Goal: Information Seeking & Learning: Learn about a topic

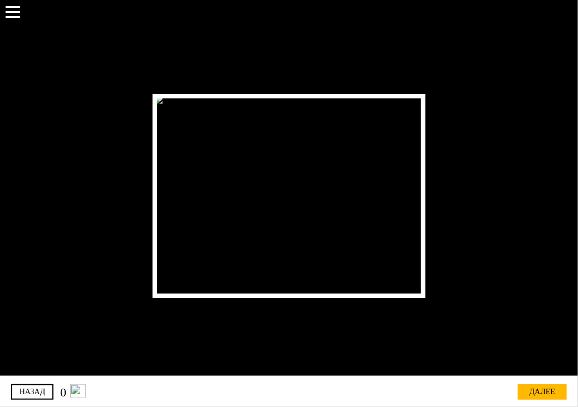
click at [412, 208] on img at bounding box center [289, 196] width 272 height 204
click at [235, 175] on img at bounding box center [289, 196] width 272 height 204
drag, startPoint x: 434, startPoint y: 262, endPoint x: 448, endPoint y: 271, distance: 15.8
click at [436, 263] on div at bounding box center [288, 188] width 553 height 376
click at [537, 388] on div "далее" at bounding box center [542, 393] width 49 height 16
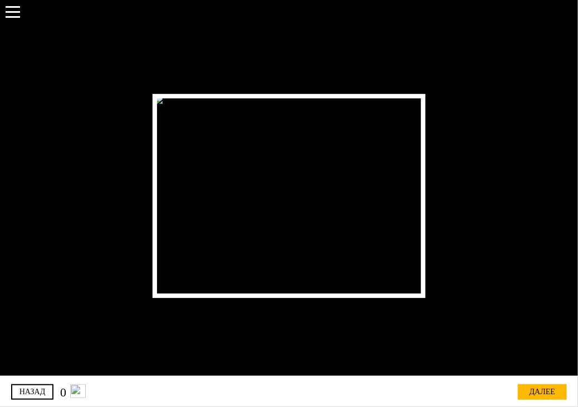
click at [539, 391] on div "далее" at bounding box center [542, 393] width 49 height 16
click at [537, 389] on div "далее" at bounding box center [542, 393] width 49 height 16
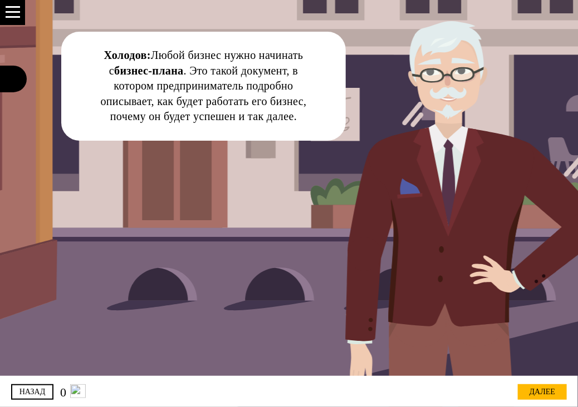
click at [534, 391] on div "далее" at bounding box center [542, 393] width 49 height 16
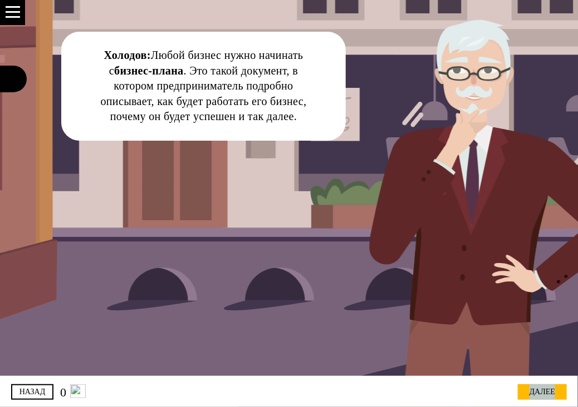
click at [546, 392] on div "далее" at bounding box center [542, 393] width 49 height 16
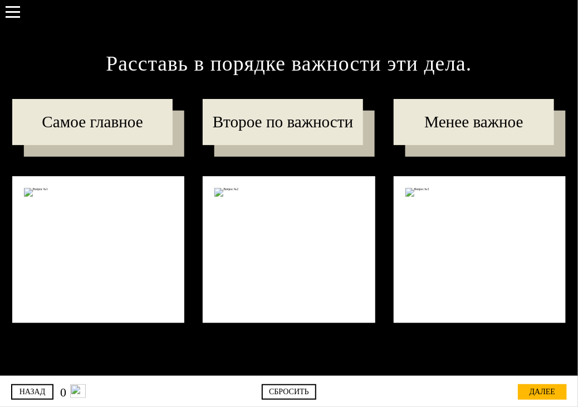
click at [312, 211] on div at bounding box center [289, 249] width 172 height 146
click at [412, 192] on img at bounding box center [479, 192] width 149 height 9
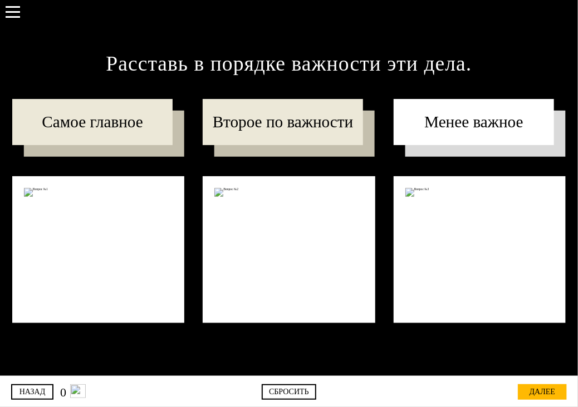
click at [443, 114] on p "Менее важное" at bounding box center [474, 122] width 160 height 47
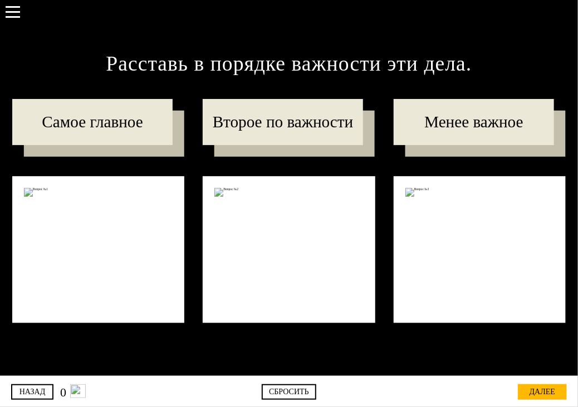
click at [303, 227] on div at bounding box center [289, 249] width 172 height 146
click at [289, 394] on div "Сбросить" at bounding box center [289, 393] width 55 height 16
drag, startPoint x: 289, startPoint y: 394, endPoint x: 165, endPoint y: 394, distance: 123.6
click at [287, 394] on div "Сбросить" at bounding box center [289, 393] width 55 height 16
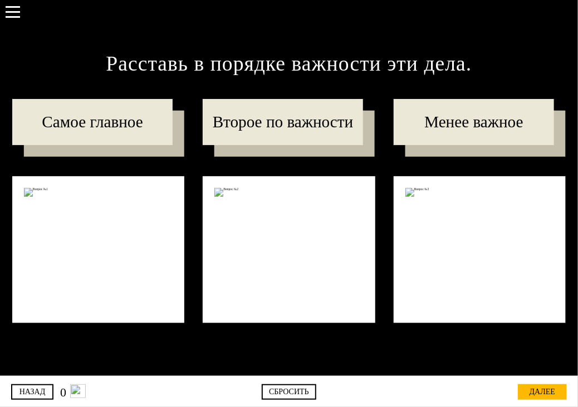
click at [77, 392] on img at bounding box center [78, 392] width 16 height 14
drag, startPoint x: 77, startPoint y: 392, endPoint x: 22, endPoint y: 389, distance: 54.6
click at [63, 392] on div "0" at bounding box center [73, 392] width 26 height 14
click at [21, 389] on link "назад" at bounding box center [32, 393] width 42 height 16
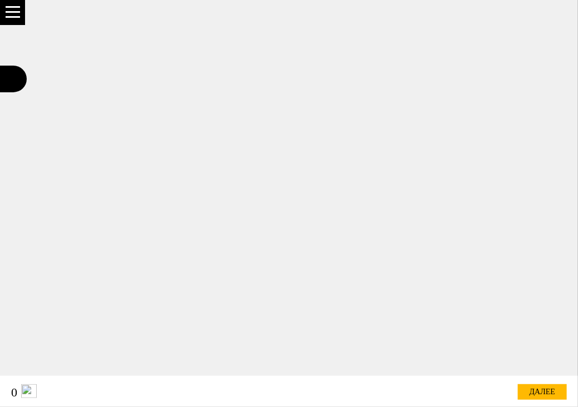
click at [539, 389] on link "далее" at bounding box center [542, 393] width 49 height 16
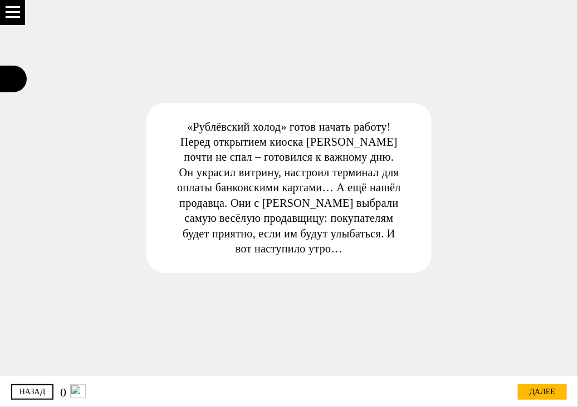
drag, startPoint x: 458, startPoint y: 342, endPoint x: 469, endPoint y: 348, distance: 12.7
click at [460, 345] on div "«Рублёвский холод» готов начать работу! Перед открытием киоска [PERSON_NAME] по…" at bounding box center [289, 188] width 456 height 376
click at [544, 395] on div "далее" at bounding box center [542, 393] width 49 height 16
click at [543, 392] on div "далее" at bounding box center [542, 393] width 49 height 16
